Goal: Transaction & Acquisition: Download file/media

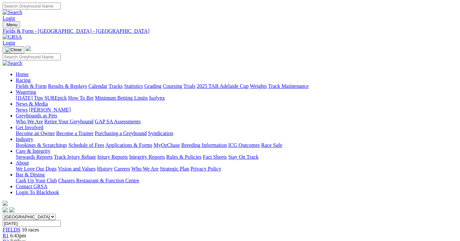
click at [61, 220] on input "Wednesday, 3 Sep 2025" at bounding box center [32, 223] width 58 height 7
type input "[DATE]"
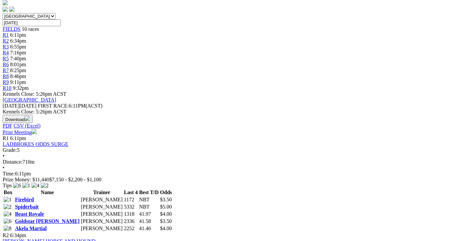
scroll to position [109, 0]
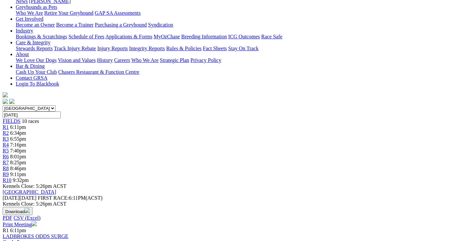
click at [362, 207] on div "Download PDF CSV (Excel)" at bounding box center [230, 214] width 455 height 14
drag, startPoint x: 361, startPoint y: 39, endPoint x: 358, endPoint y: 47, distance: 8.6
click at [33, 207] on button "Download" at bounding box center [18, 211] width 30 height 8
